Goal: Task Accomplishment & Management: Manage account settings

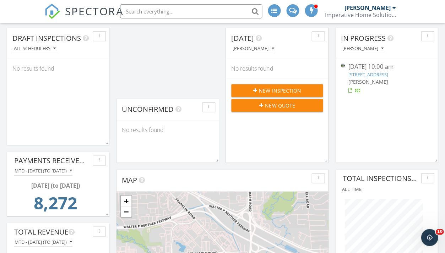
scroll to position [135, 102]
click at [365, 76] on link "28718 Quarry Ct, Novi, MI 48377" at bounding box center [368, 74] width 40 height 6
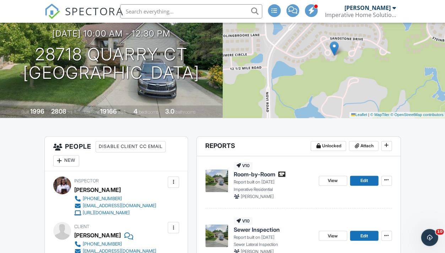
scroll to position [80, 0]
click at [390, 177] on button at bounding box center [386, 180] width 11 height 10
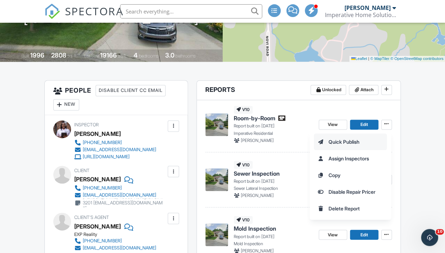
scroll to position [136, 0]
click at [346, 194] on span "Disable Repair Pricer" at bounding box center [351, 191] width 47 height 7
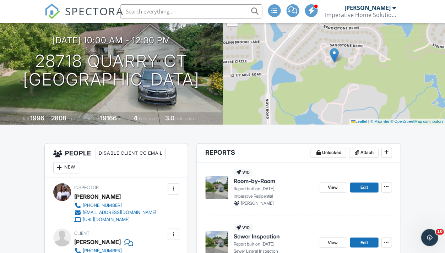
scroll to position [69, 0]
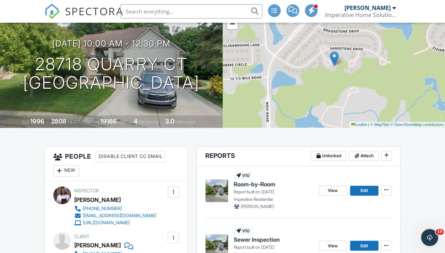
click at [68, 10] on span "SPECTORA" at bounding box center [94, 11] width 58 height 15
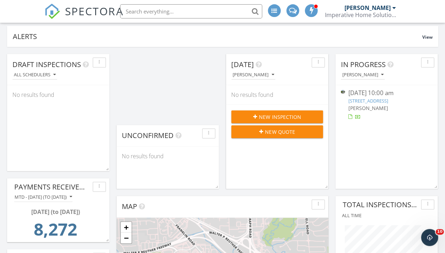
scroll to position [54, 0]
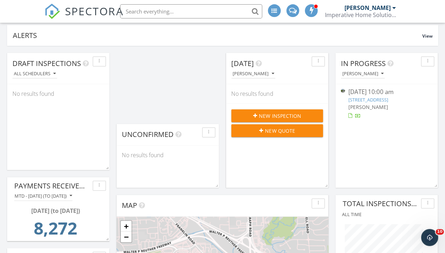
click at [369, 99] on link "28718 Quarry Ct, Novi, MI 48377" at bounding box center [368, 100] width 40 height 6
